Goal: Task Accomplishment & Management: Use online tool/utility

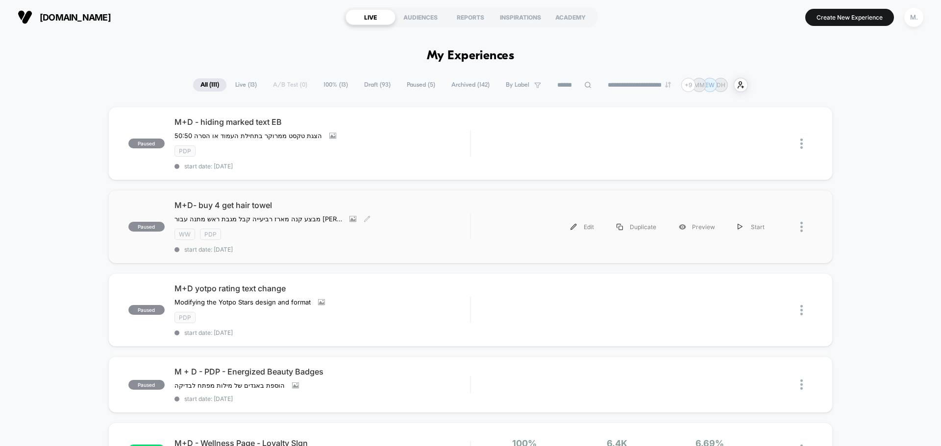
click at [414, 214] on div "M+D- buy 4 get hair towel מבצע קנה מארז רביעייה קבל מגבת ראש מתנה עבור [PERSON_…" at bounding box center [321, 226] width 295 height 53
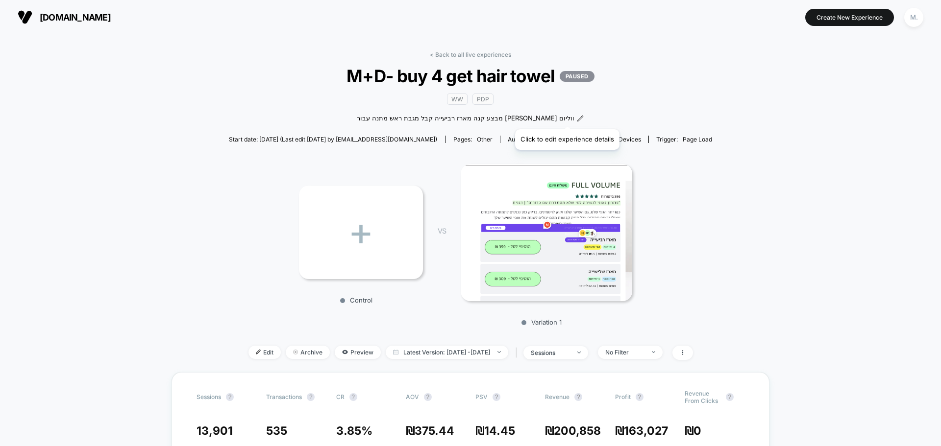
click at [577, 117] on icon at bounding box center [580, 118] width 7 height 7
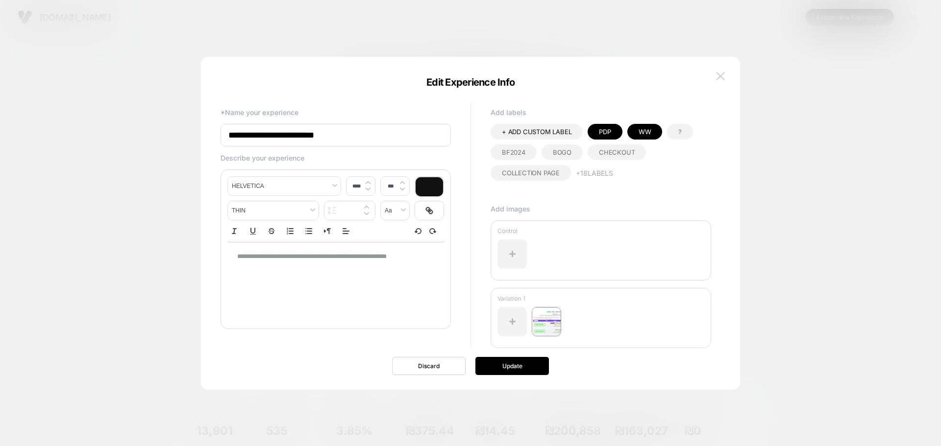
click at [724, 71] on button at bounding box center [720, 76] width 15 height 15
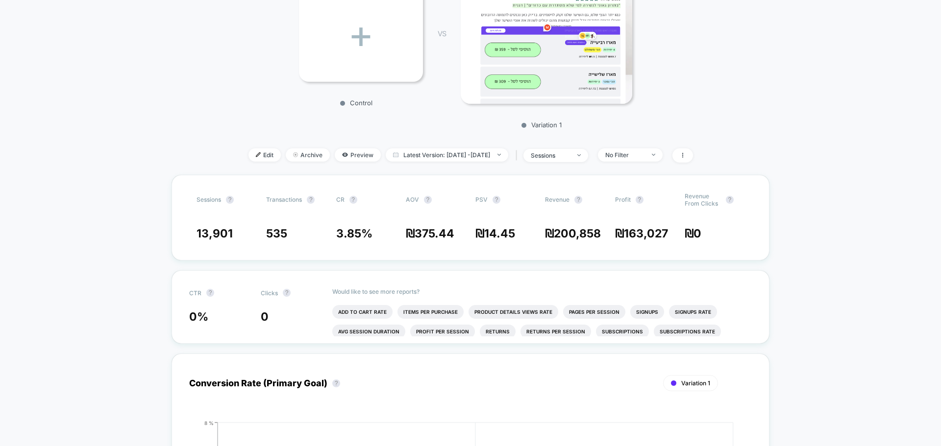
scroll to position [196, 0]
click at [248, 158] on span "Edit" at bounding box center [264, 156] width 32 height 13
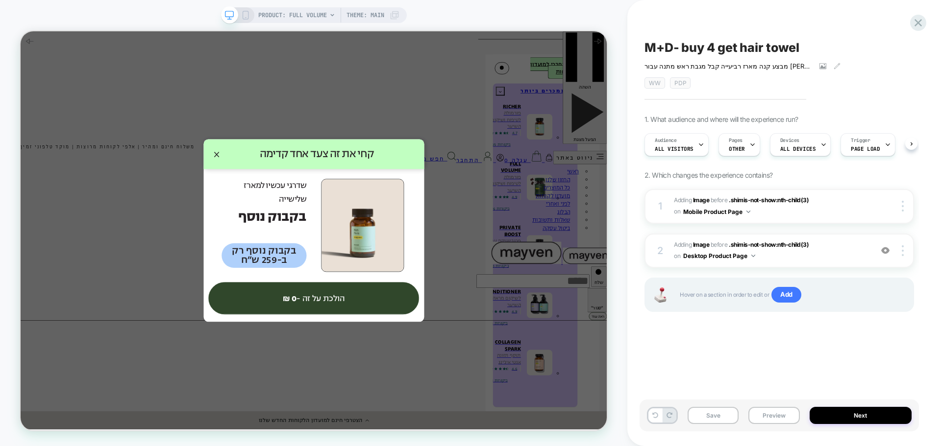
scroll to position [0, 0]
